Goal: Entertainment & Leisure: Consume media (video, audio)

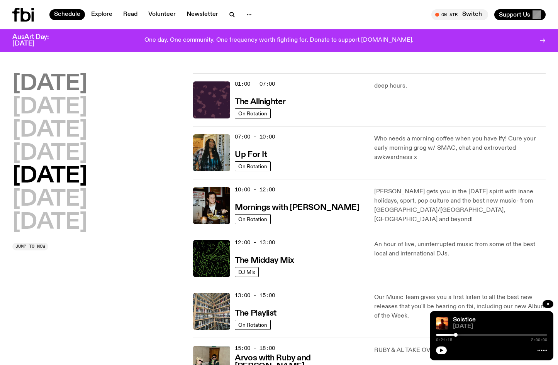
click at [54, 87] on h2 "Monday" at bounding box center [49, 84] width 75 height 22
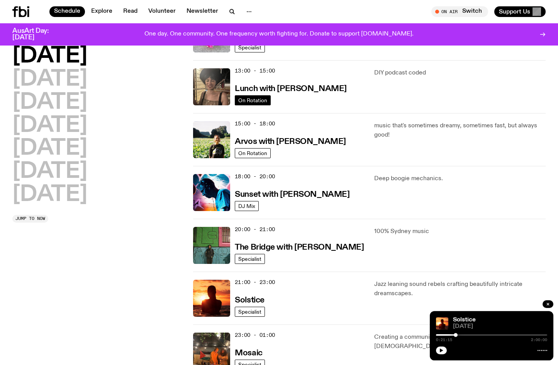
scroll to position [376, 0]
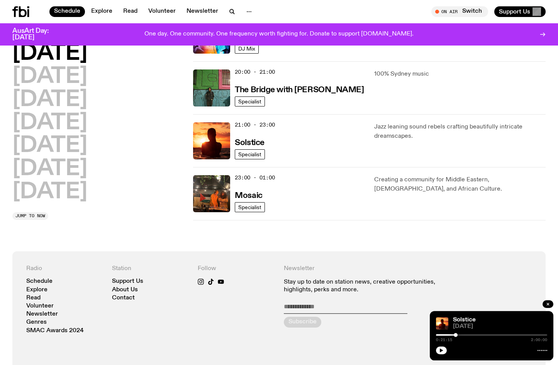
click at [311, 145] on div "21:00 - 23:00 Solstice" at bounding box center [300, 140] width 130 height 37
click at [280, 137] on div "21:00 - 23:00 Solstice" at bounding box center [300, 140] width 130 height 37
click at [257, 142] on h3 "Solstice" at bounding box center [249, 143] width 29 height 8
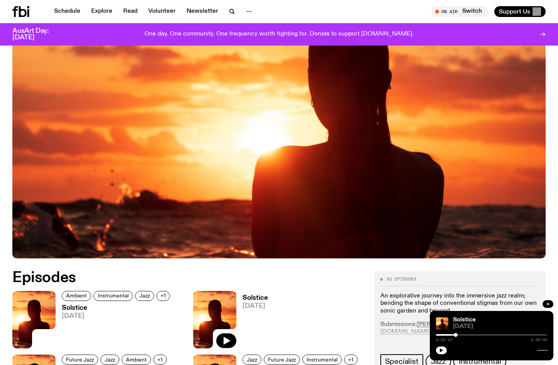
scroll to position [152, 0]
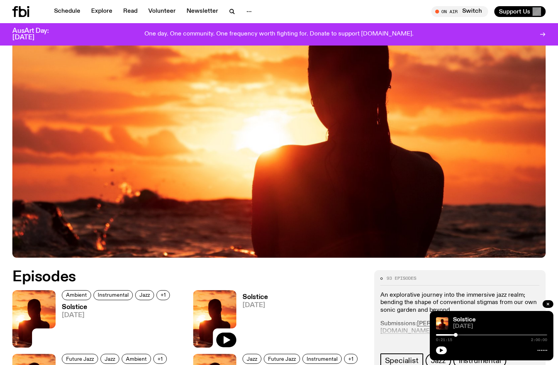
click at [41, 309] on img at bounding box center [33, 320] width 43 height 58
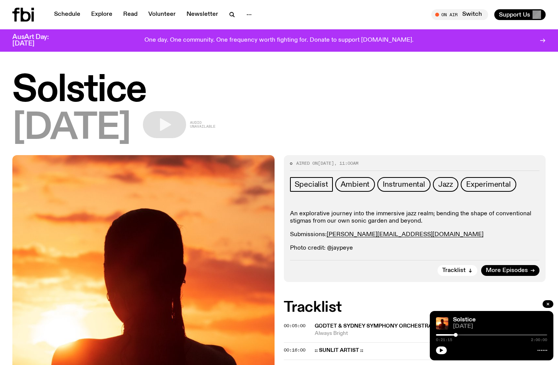
click at [439, 335] on div at bounding box center [400, 336] width 111 height 2
drag, startPoint x: 438, startPoint y: 336, endPoint x: 412, endPoint y: 336, distance: 26.3
click at [444, 354] on button "button" at bounding box center [441, 351] width 11 height 8
click at [443, 347] on button "button" at bounding box center [441, 351] width 11 height 8
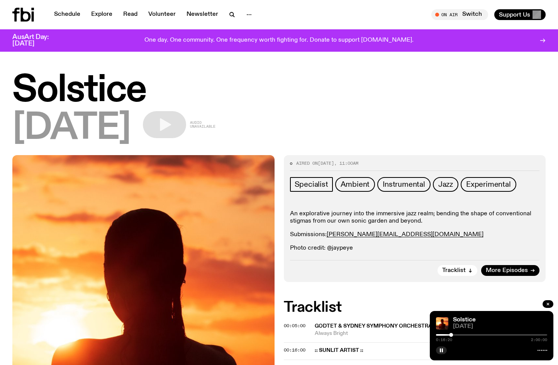
click at [450, 337] on div at bounding box center [451, 335] width 4 height 4
click at [453, 336] on div at bounding box center [491, 336] width 111 height 2
click at [442, 351] on icon "button" at bounding box center [441, 351] width 3 height 4
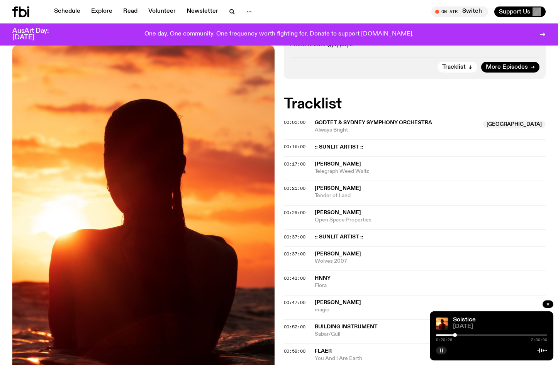
scroll to position [197, 0]
click at [320, 187] on span "[PERSON_NAME]" at bounding box center [338, 188] width 46 height 5
click at [340, 170] on span "Telegraph Weed Waltz" at bounding box center [430, 171] width 231 height 7
click at [320, 163] on span "[PERSON_NAME]" at bounding box center [338, 164] width 46 height 5
click at [442, 349] on icon "button" at bounding box center [441, 350] width 5 height 5
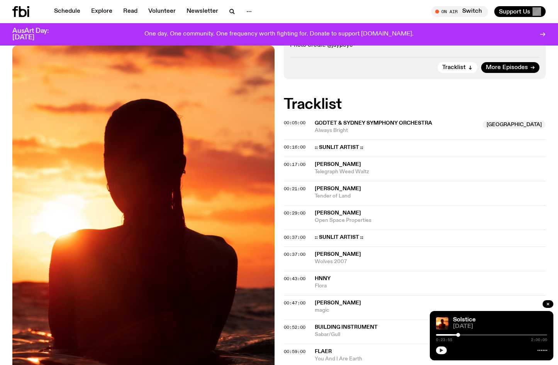
click at [444, 350] on icon "button" at bounding box center [441, 350] width 5 height 5
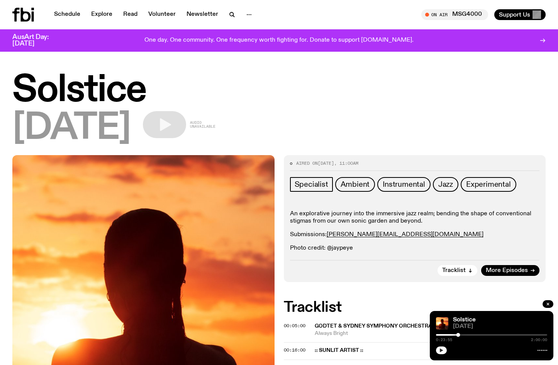
click at [440, 347] on button "button" at bounding box center [441, 351] width 11 height 8
click at [440, 350] on icon "button" at bounding box center [441, 350] width 5 height 5
